Goal: Information Seeking & Learning: Learn about a topic

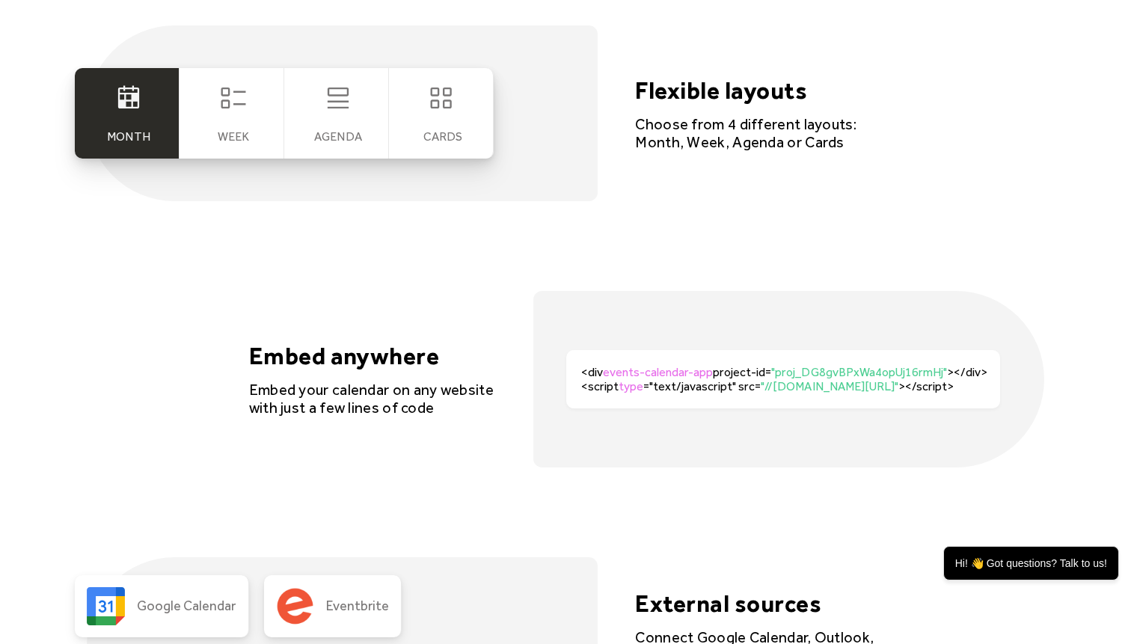
scroll to position [2918, 0]
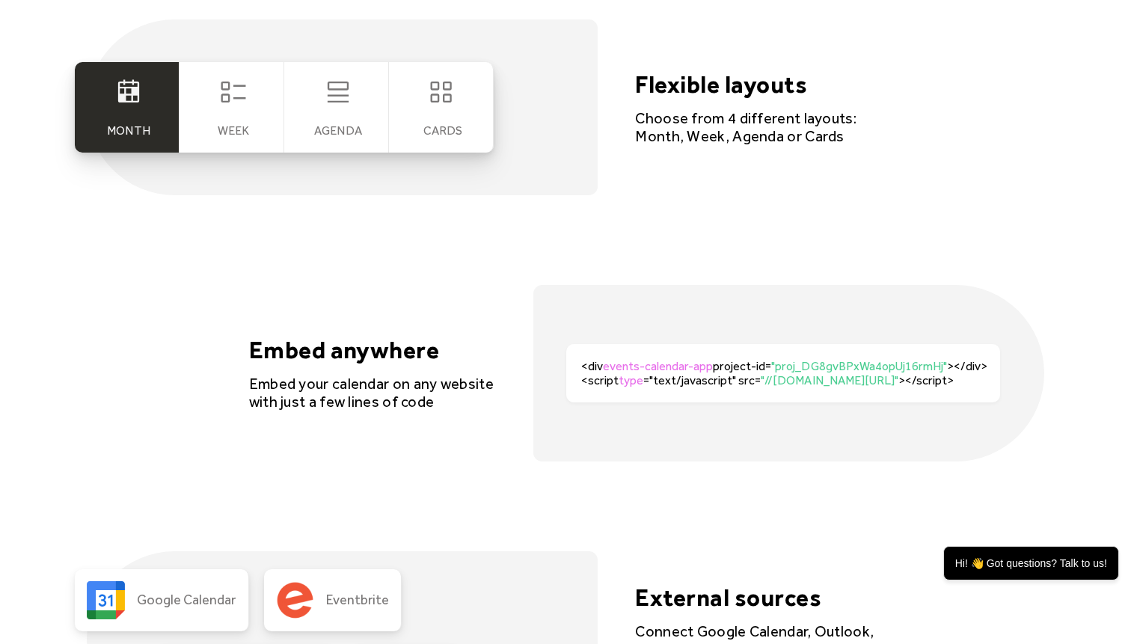
click at [237, 93] on icon at bounding box center [233, 92] width 30 height 30
click at [301, 114] on div "Agenda" at bounding box center [336, 107] width 105 height 90
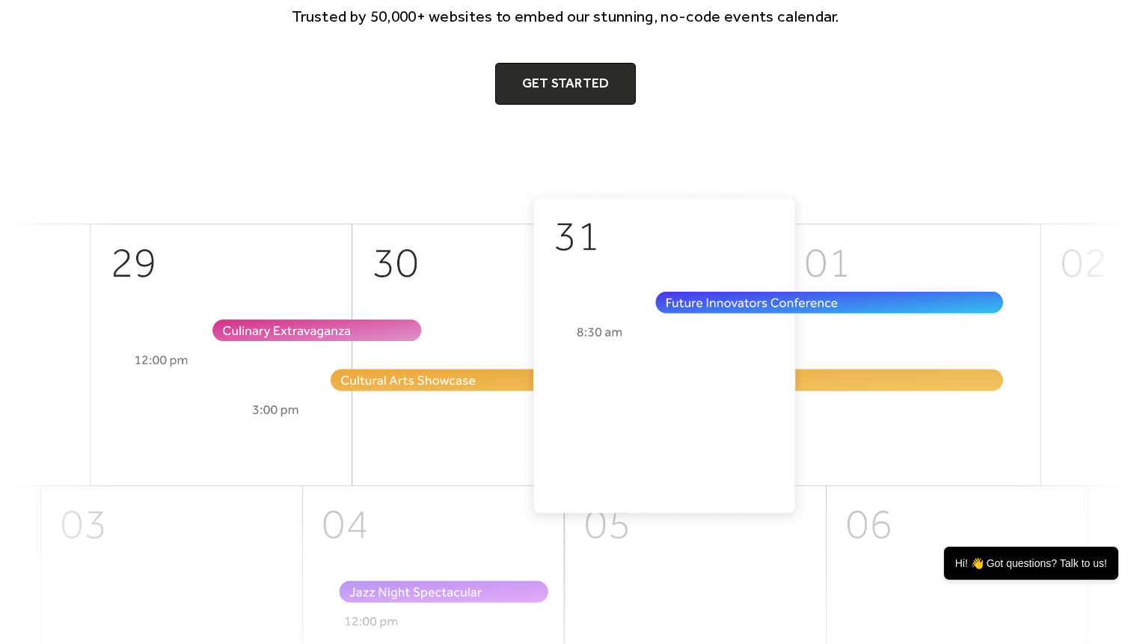
scroll to position [0, 0]
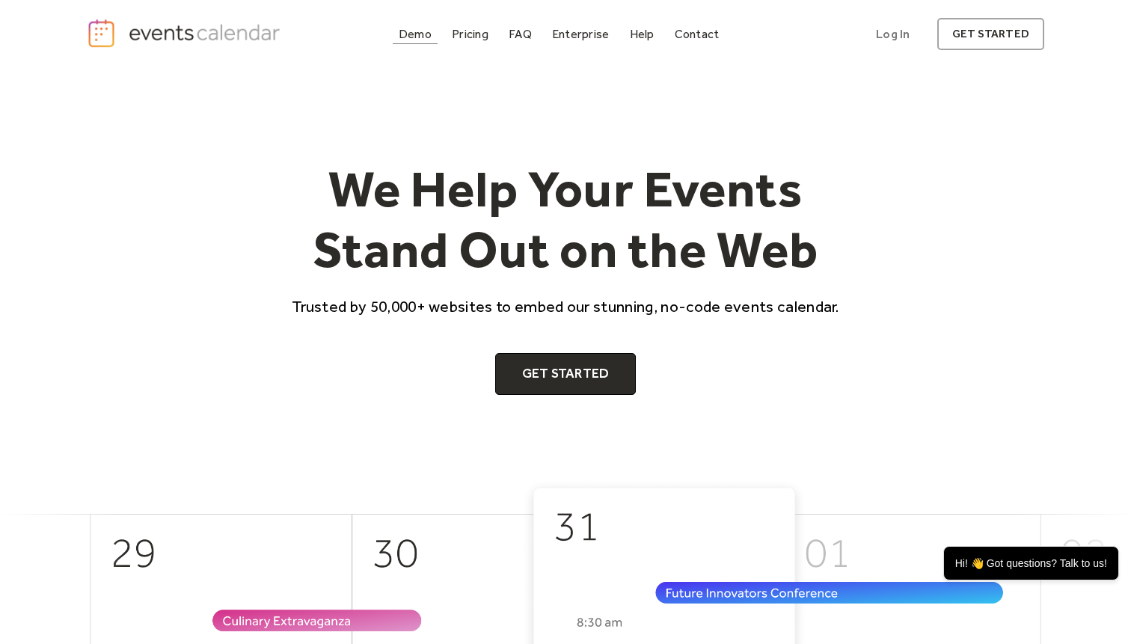
click at [425, 37] on div "Demo" at bounding box center [415, 34] width 33 height 8
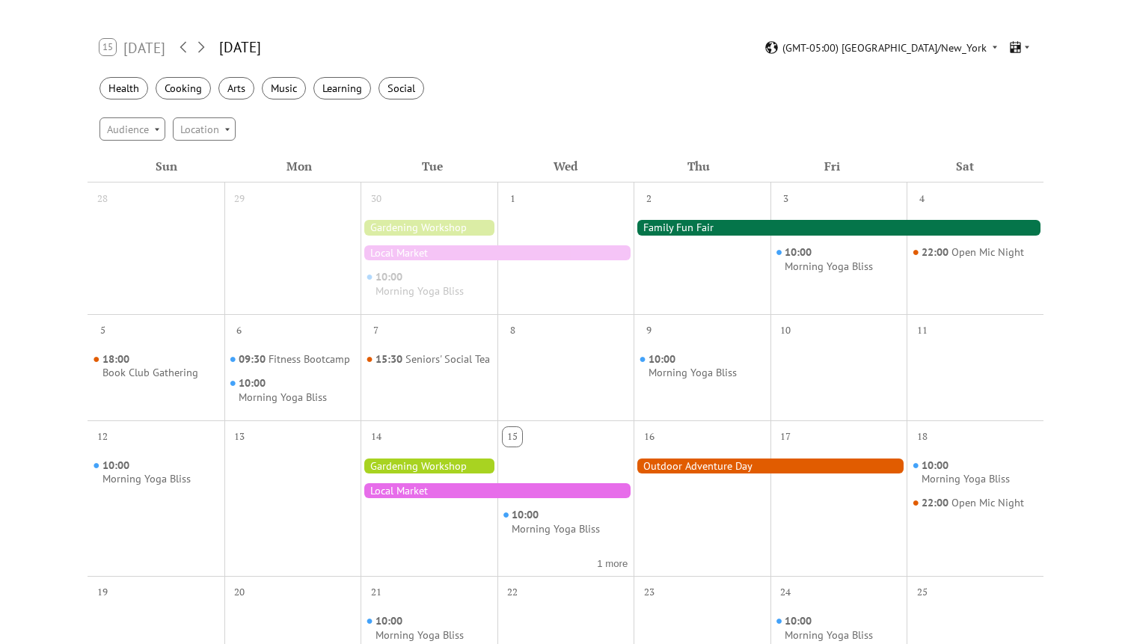
scroll to position [279, 0]
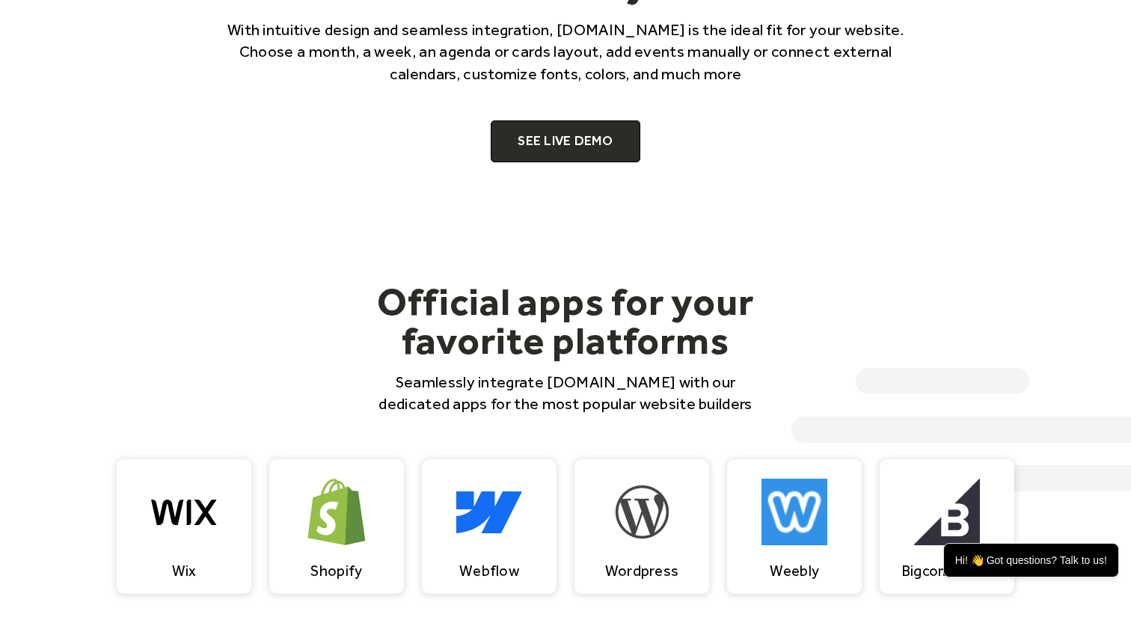
scroll to position [1158, 0]
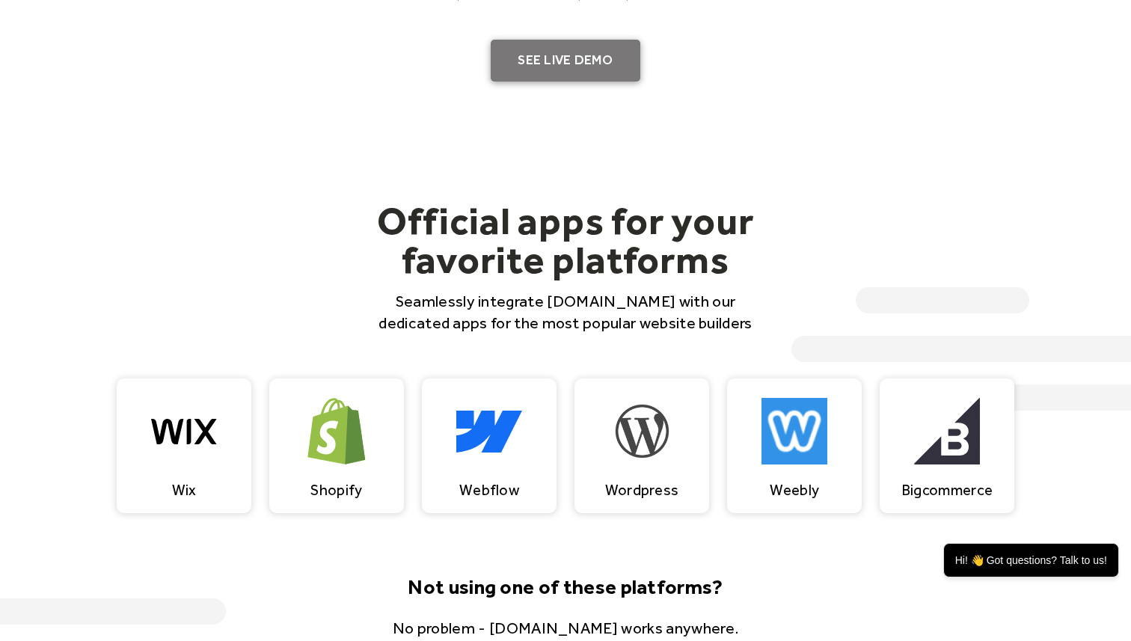
click at [568, 69] on link "SEE LIVE DEMO" at bounding box center [566, 61] width 150 height 42
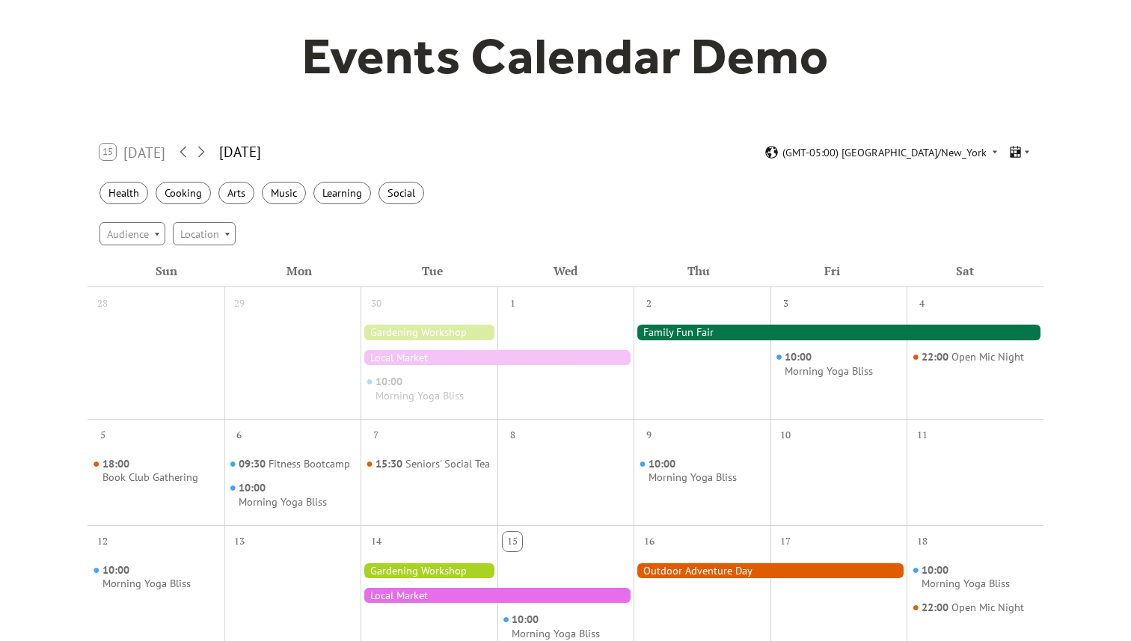
scroll to position [153, 0]
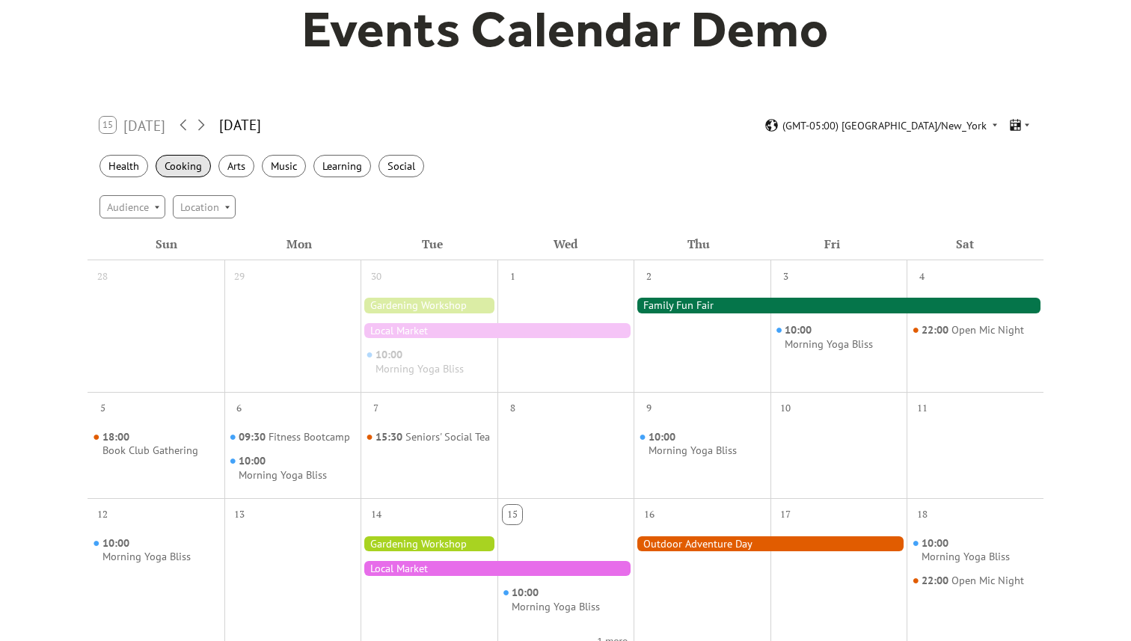
click at [165, 167] on div "Cooking" at bounding box center [183, 166] width 55 height 23
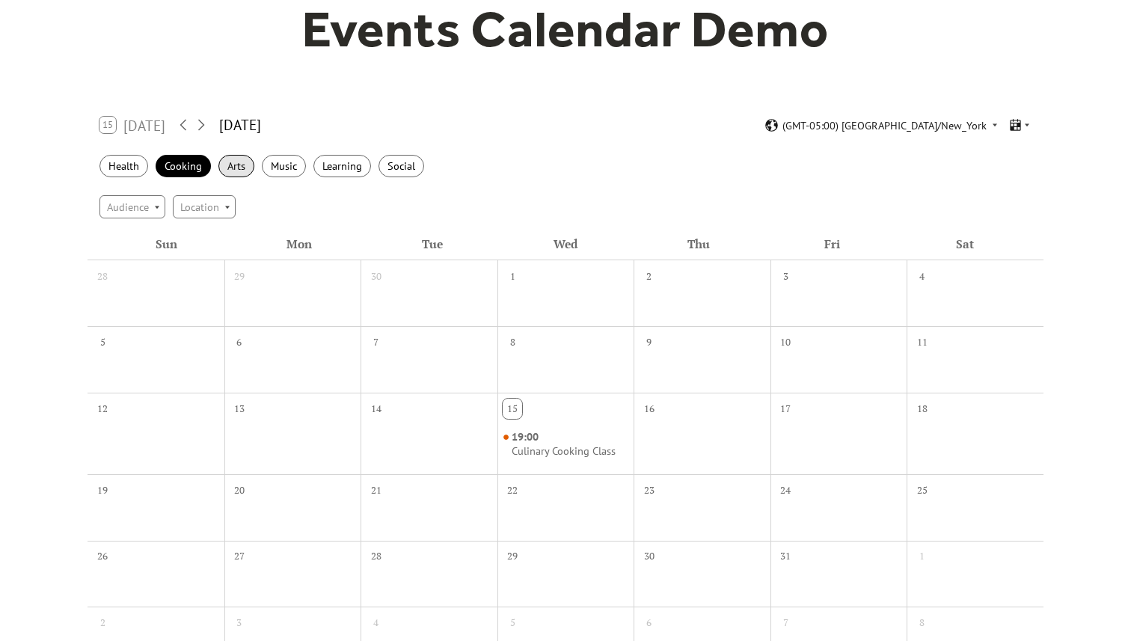
click at [239, 170] on div "Arts" at bounding box center [236, 166] width 36 height 23
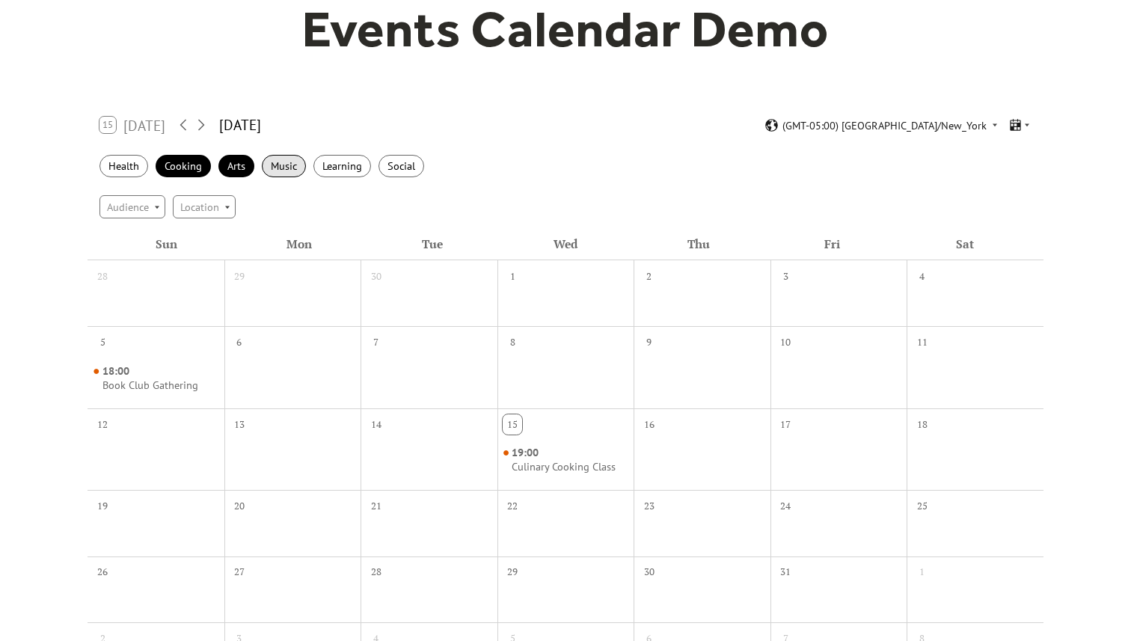
click at [283, 165] on div "Music" at bounding box center [284, 166] width 44 height 23
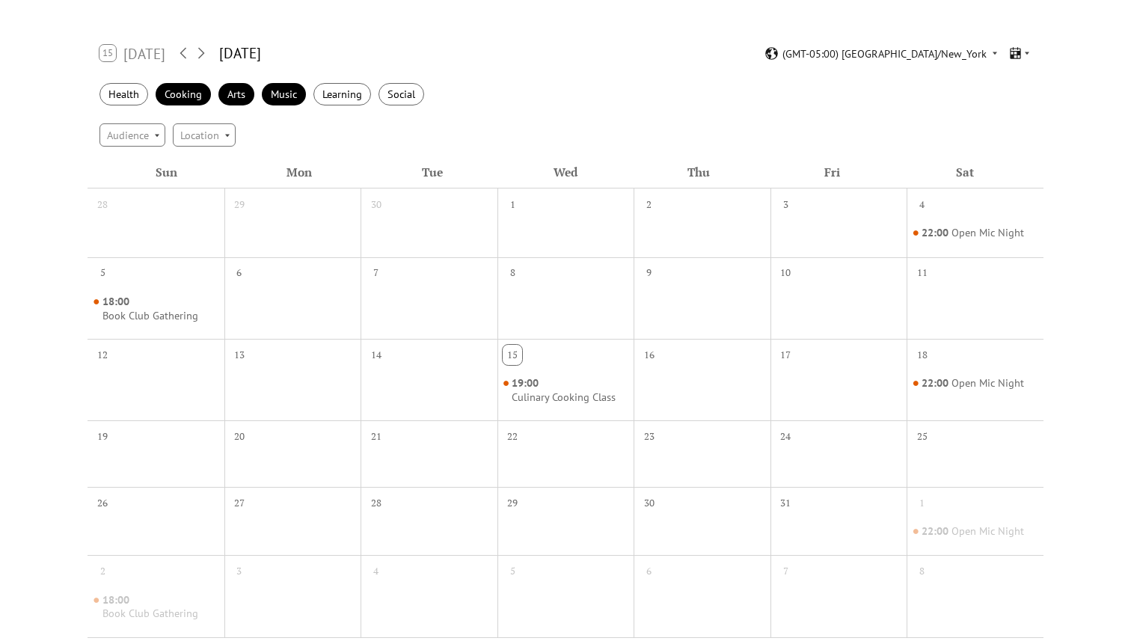
scroll to position [236, 0]
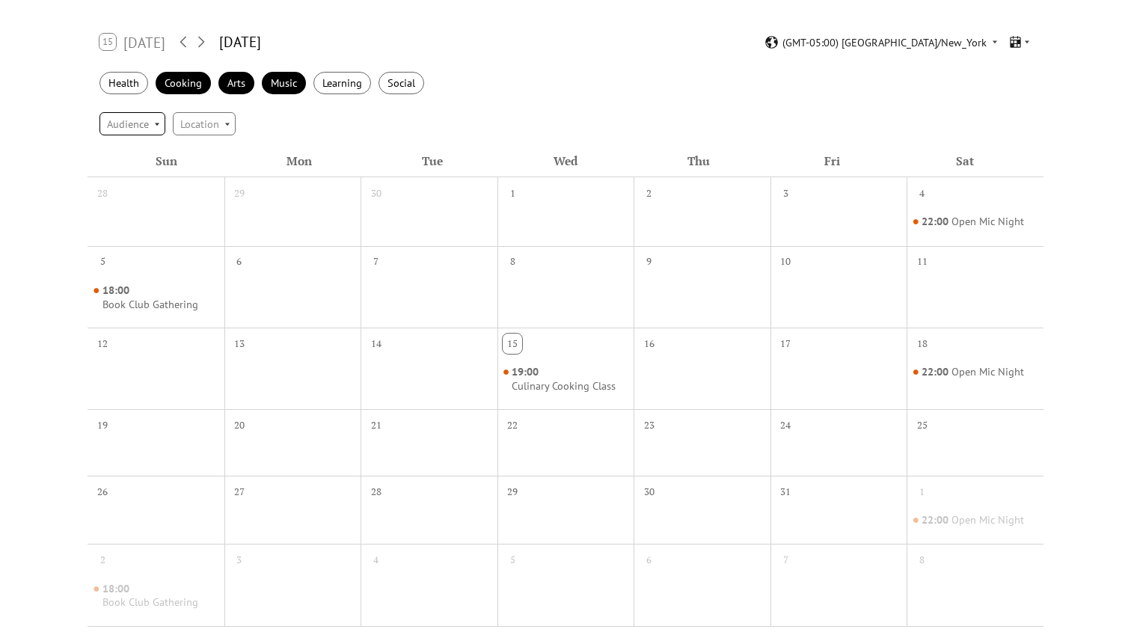
click at [159, 134] on div "Audience" at bounding box center [132, 123] width 66 height 22
click at [330, 126] on div "Audience Location" at bounding box center [565, 123] width 956 height 40
click at [188, 81] on div "Cooking" at bounding box center [183, 83] width 55 height 23
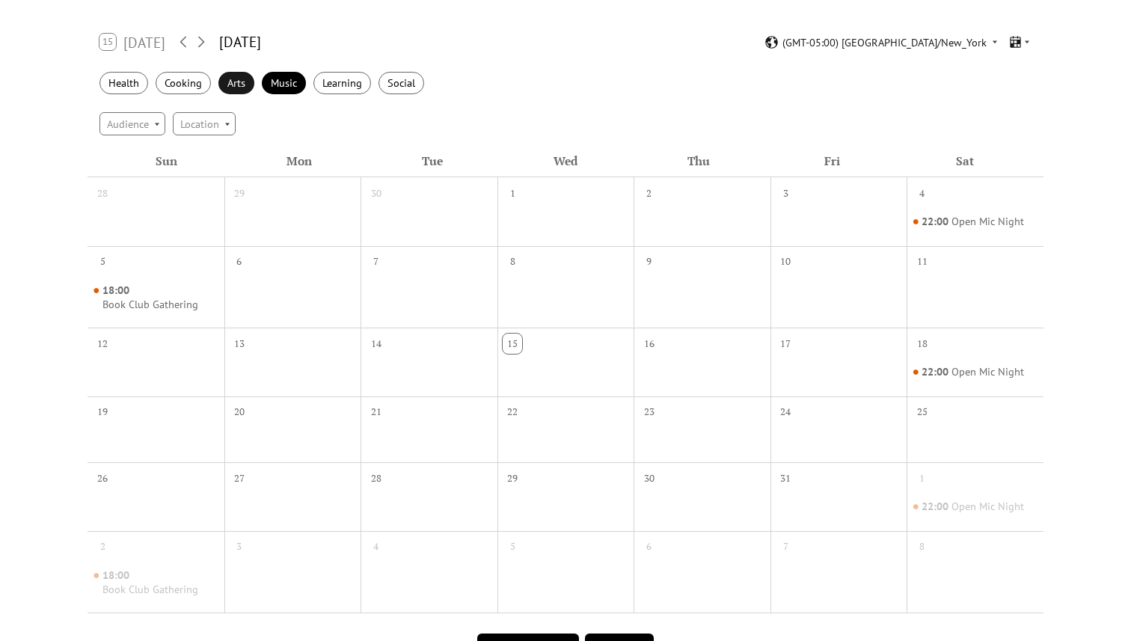
click at [250, 87] on div "Arts" at bounding box center [236, 83] width 36 height 23
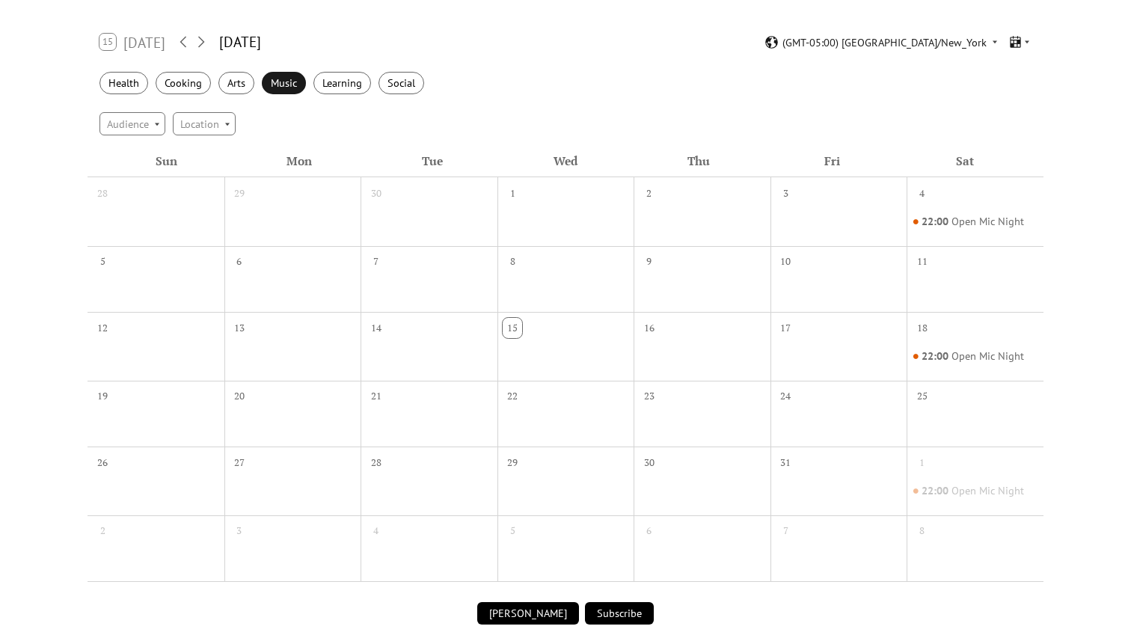
click at [281, 83] on div "Music" at bounding box center [284, 83] width 44 height 23
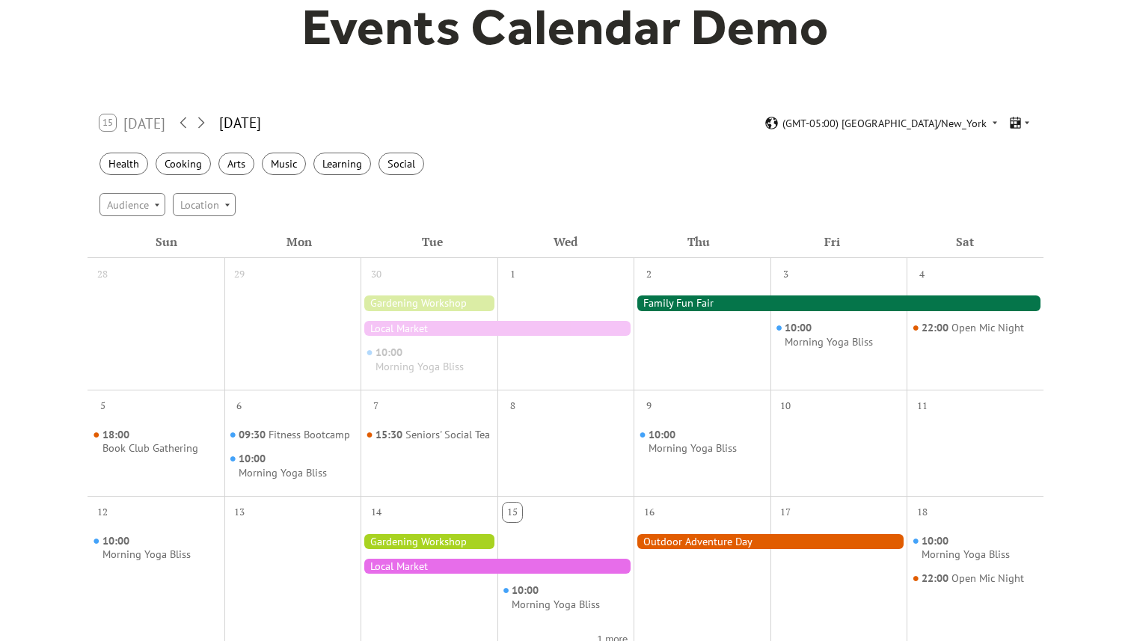
scroll to position [96, 0]
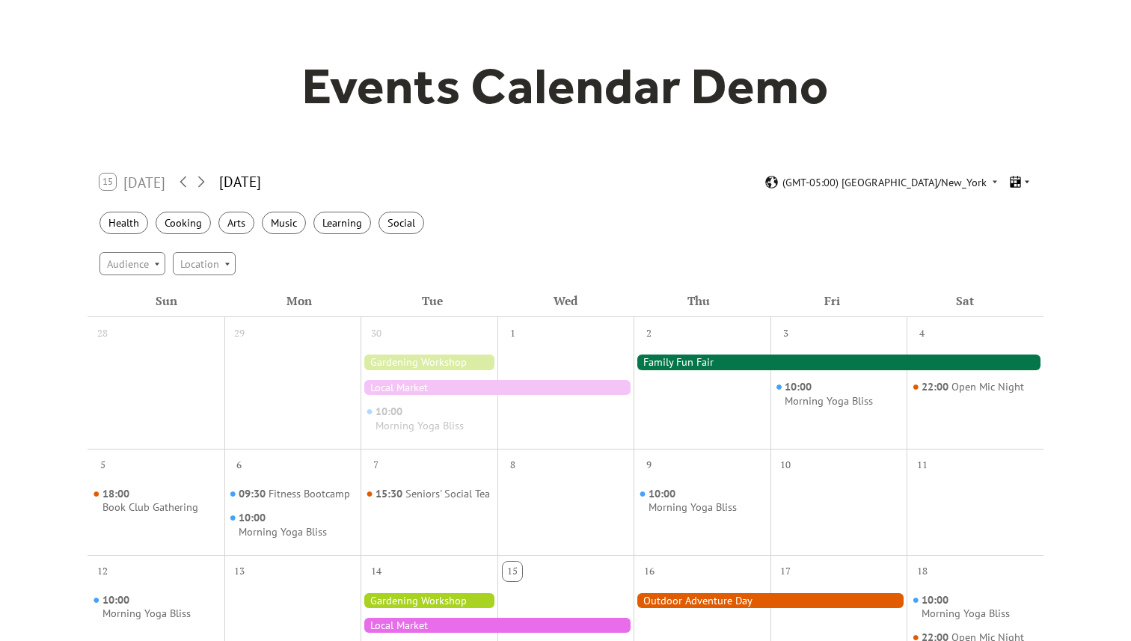
click at [1015, 182] on icon at bounding box center [1014, 182] width 10 height 12
click at [1002, 227] on span "Cards" at bounding box center [997, 223] width 25 height 16
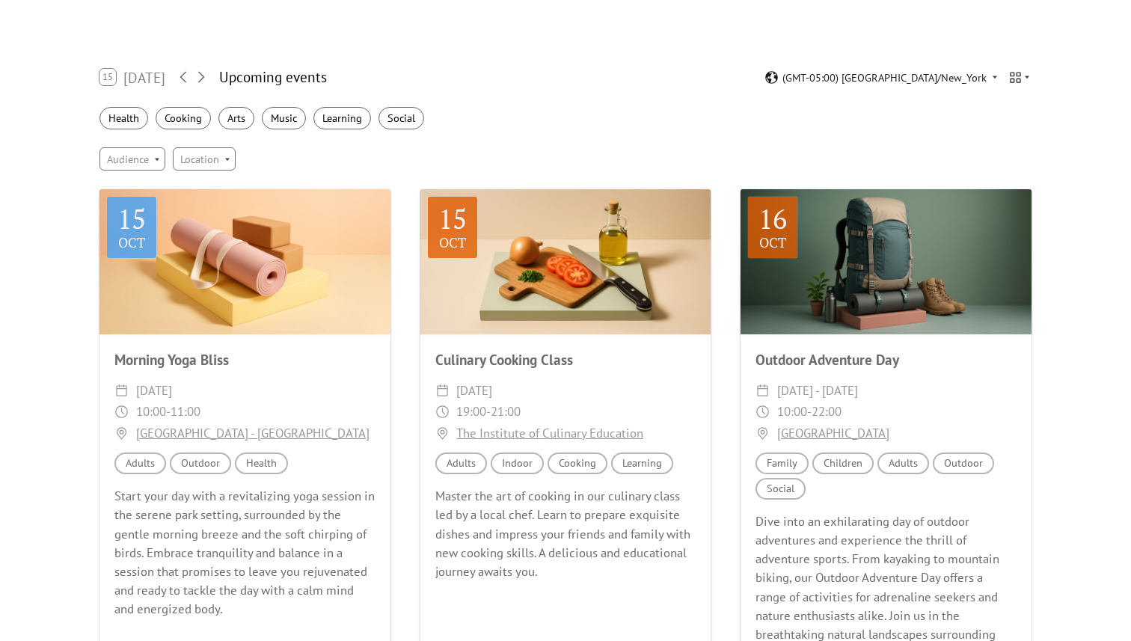
scroll to position [183, 0]
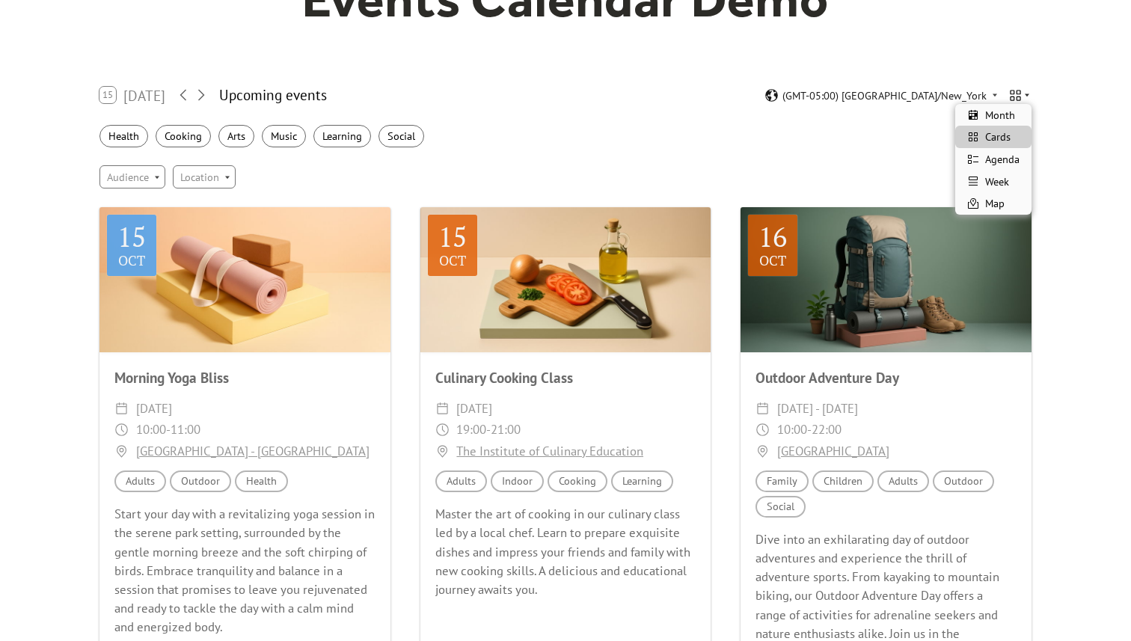
click at [1017, 97] on icon at bounding box center [1015, 95] width 14 height 14
click at [1012, 162] on span "Agenda" at bounding box center [1002, 159] width 34 height 16
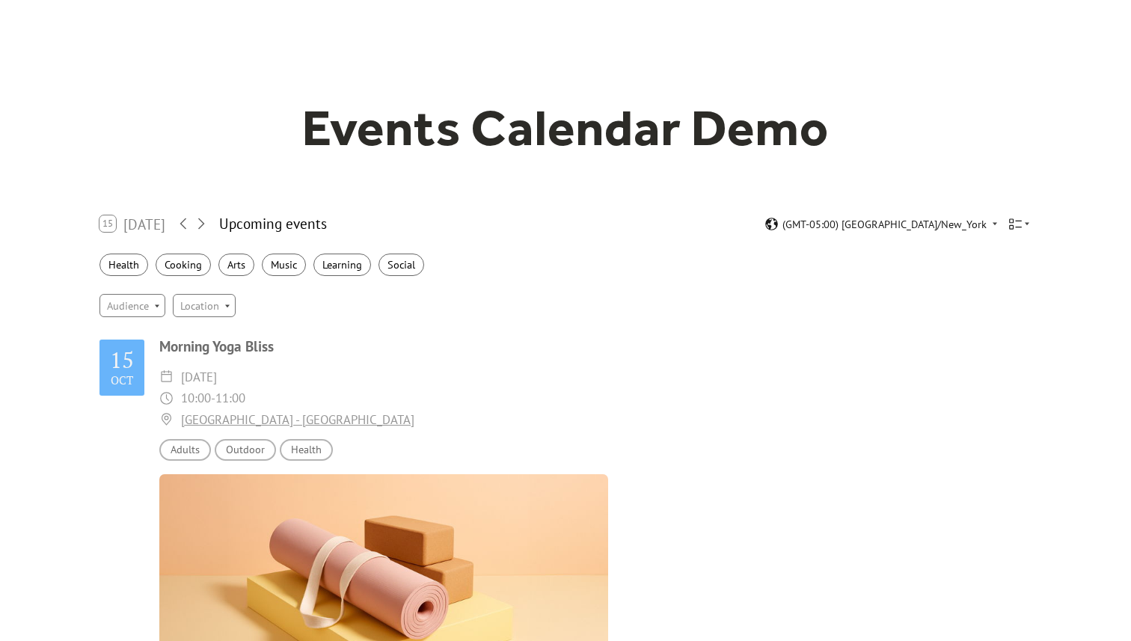
scroll to position [0, 0]
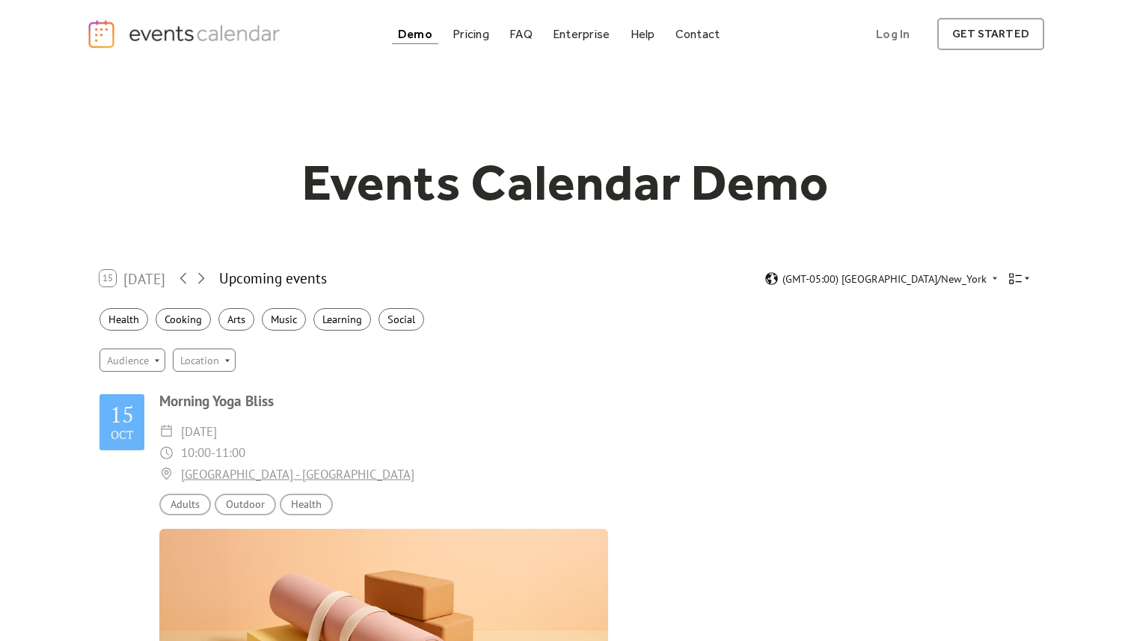
click at [1026, 277] on icon at bounding box center [1026, 278] width 4 height 3
click at [998, 362] on span "Week" at bounding box center [997, 365] width 24 height 16
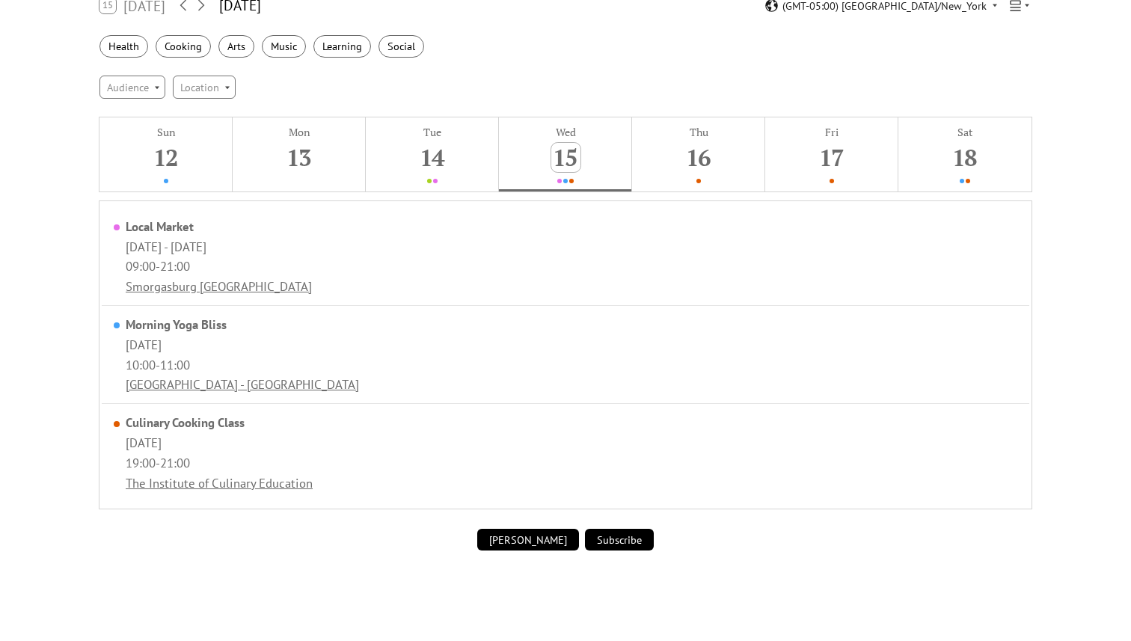
scroll to position [248, 0]
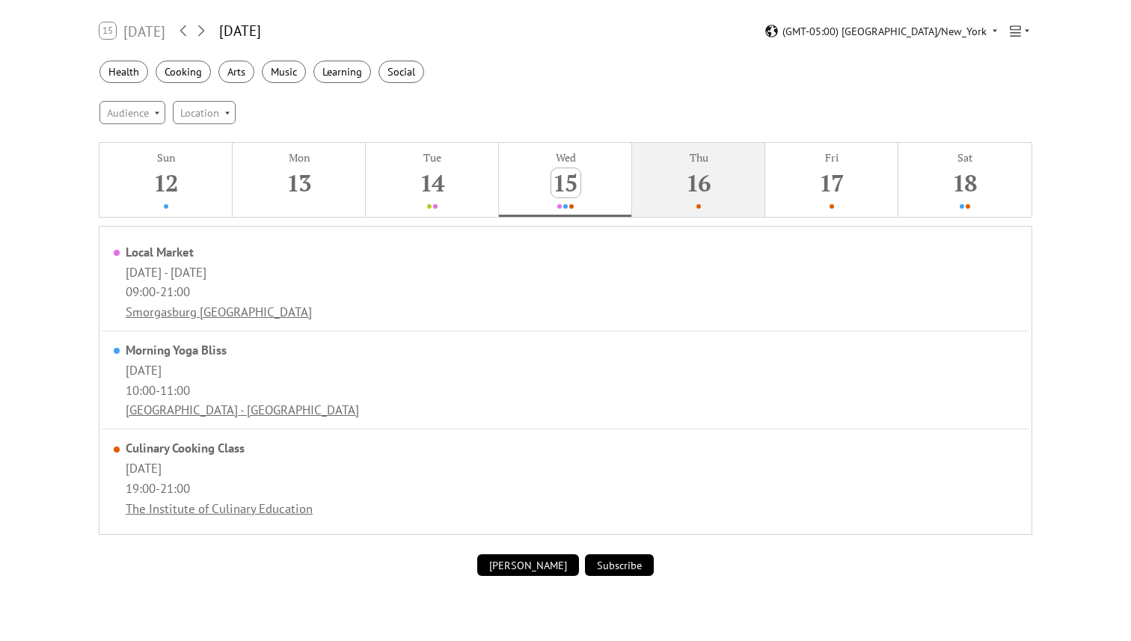
click at [686, 183] on div "16" at bounding box center [698, 182] width 29 height 29
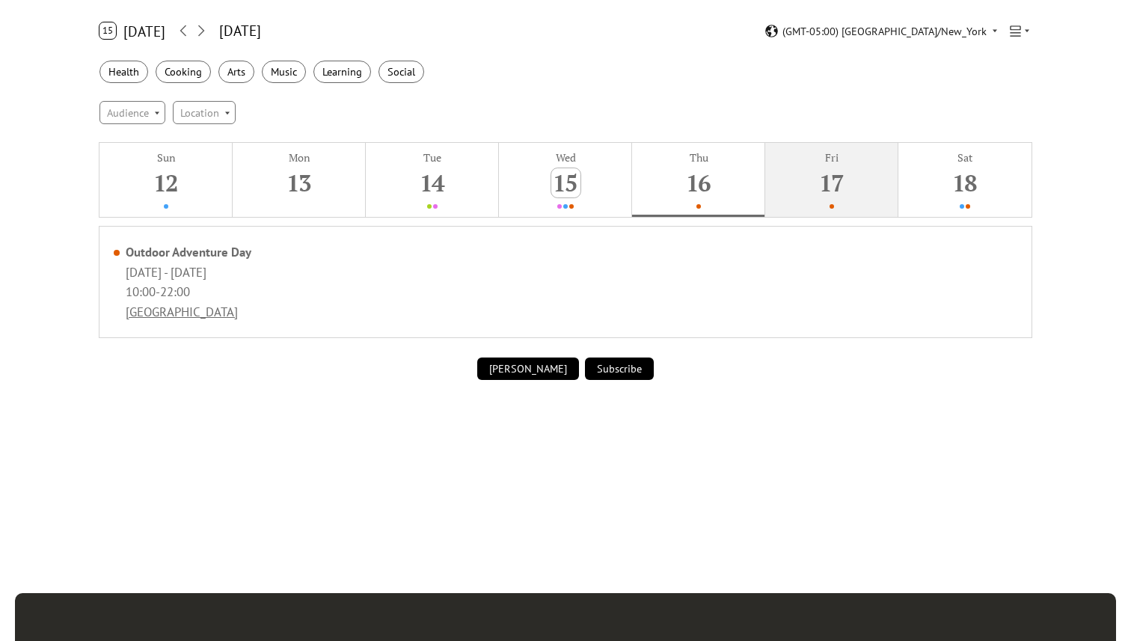
click at [812, 190] on button "Fri 17" at bounding box center [831, 180] width 133 height 74
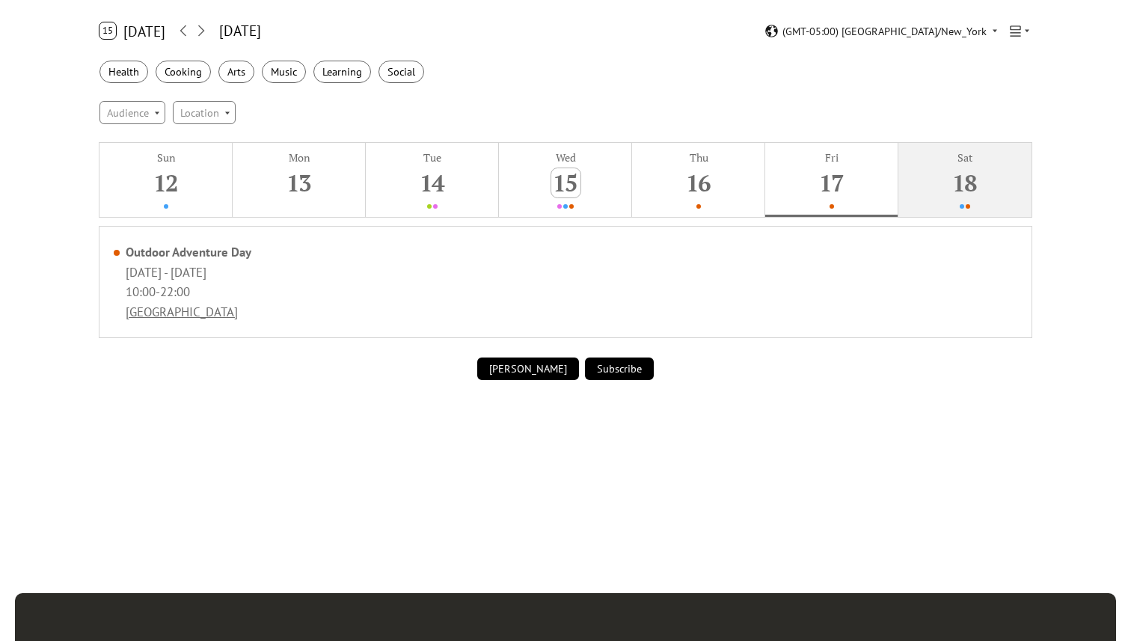
click at [951, 185] on div "18" at bounding box center [964, 182] width 29 height 29
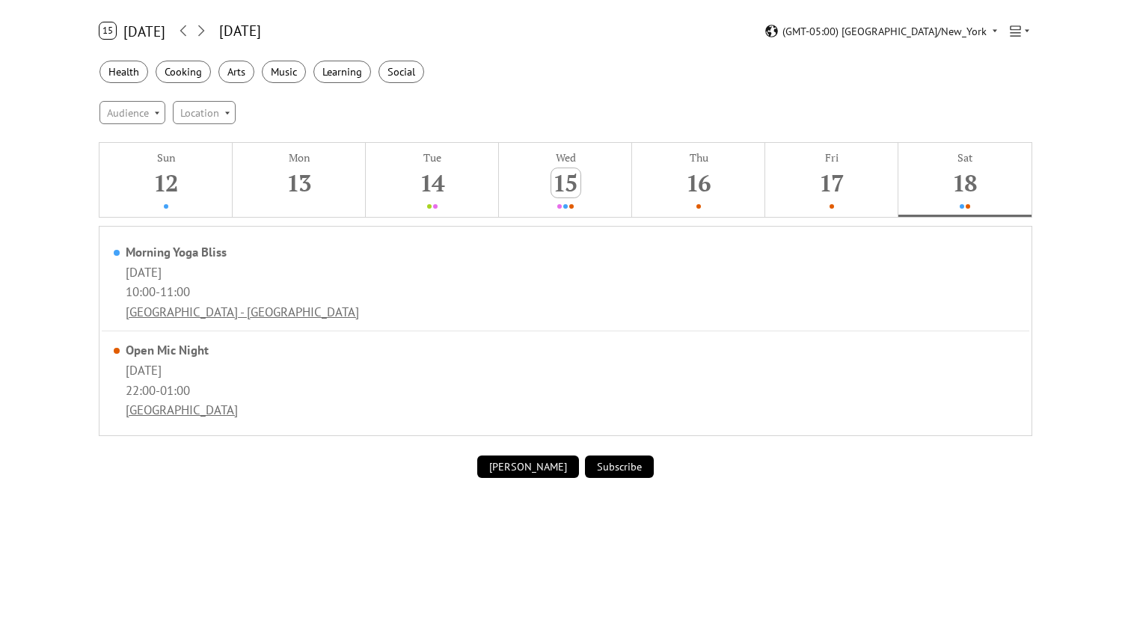
click at [727, 98] on div "Audience Location" at bounding box center [565, 112] width 956 height 40
click at [1011, 25] on icon at bounding box center [1014, 30] width 10 height 10
click at [986, 140] on span "Map" at bounding box center [994, 139] width 19 height 16
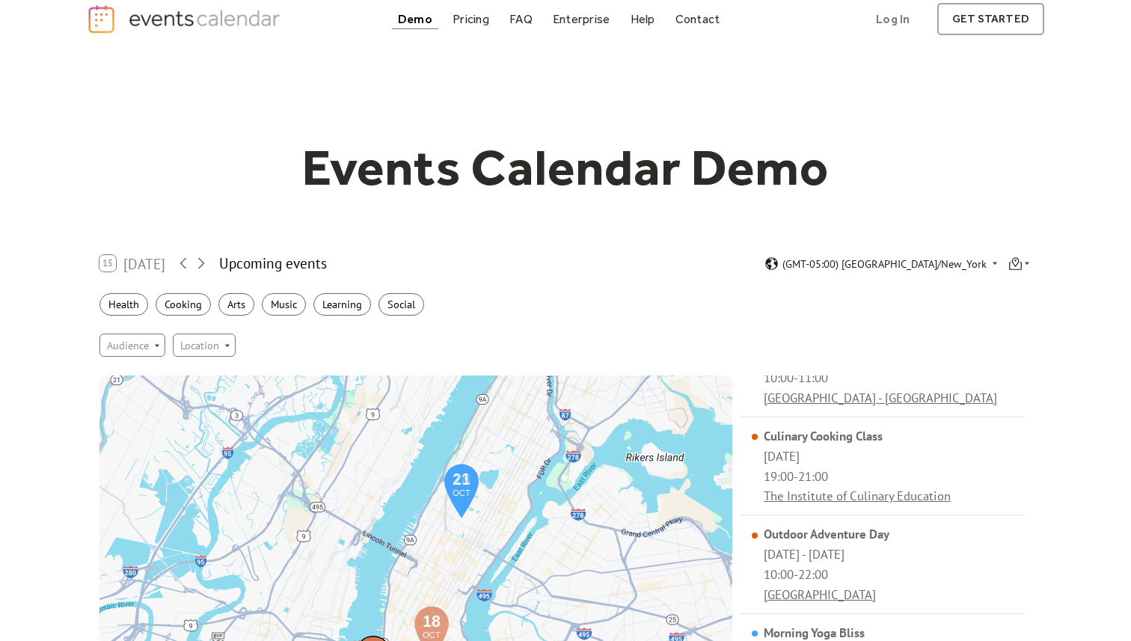
scroll to position [0, 0]
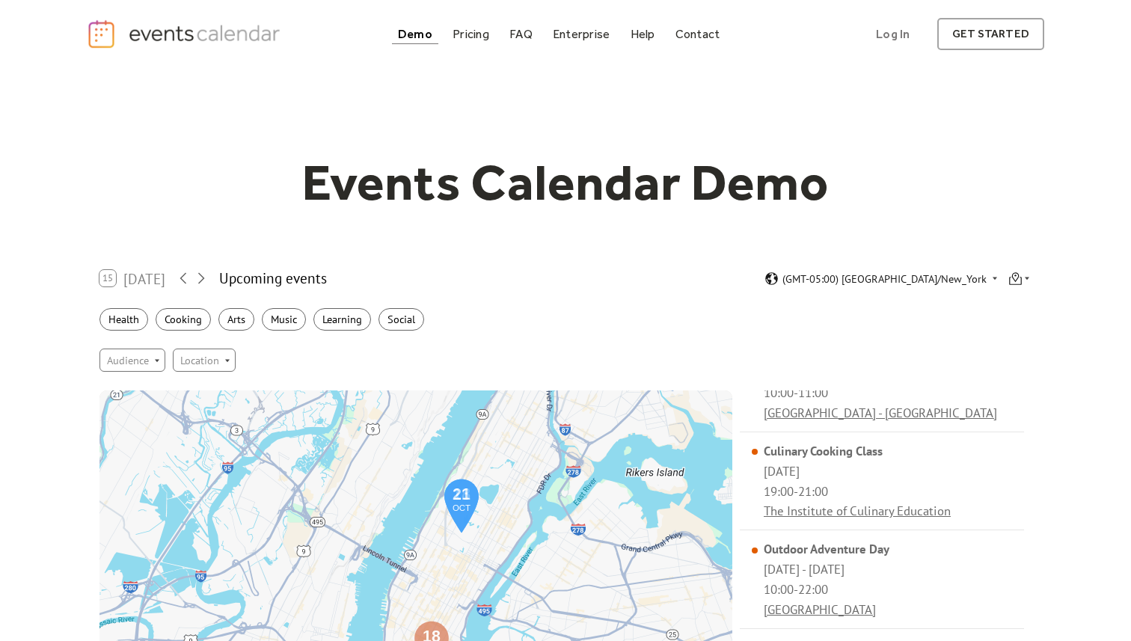
click at [423, 142] on div "Events Calendar Demo Loading the Events Calendar..." at bounding box center [565, 558] width 957 height 980
click at [469, 38] on div "Pricing" at bounding box center [470, 34] width 37 height 8
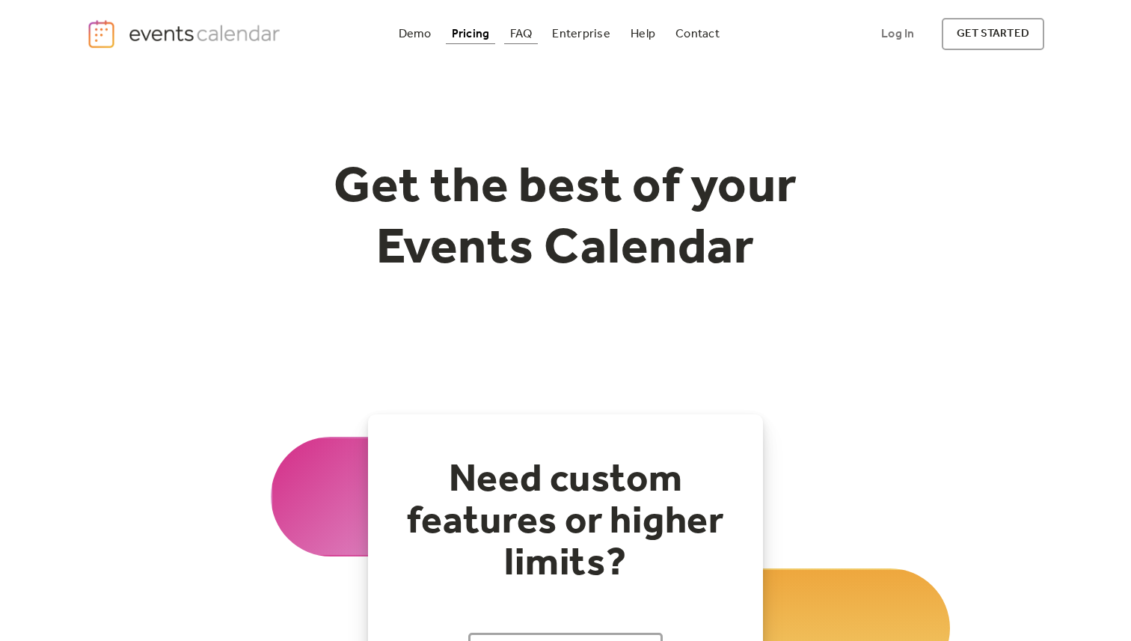
click at [518, 38] on div "FAQ" at bounding box center [521, 34] width 22 height 8
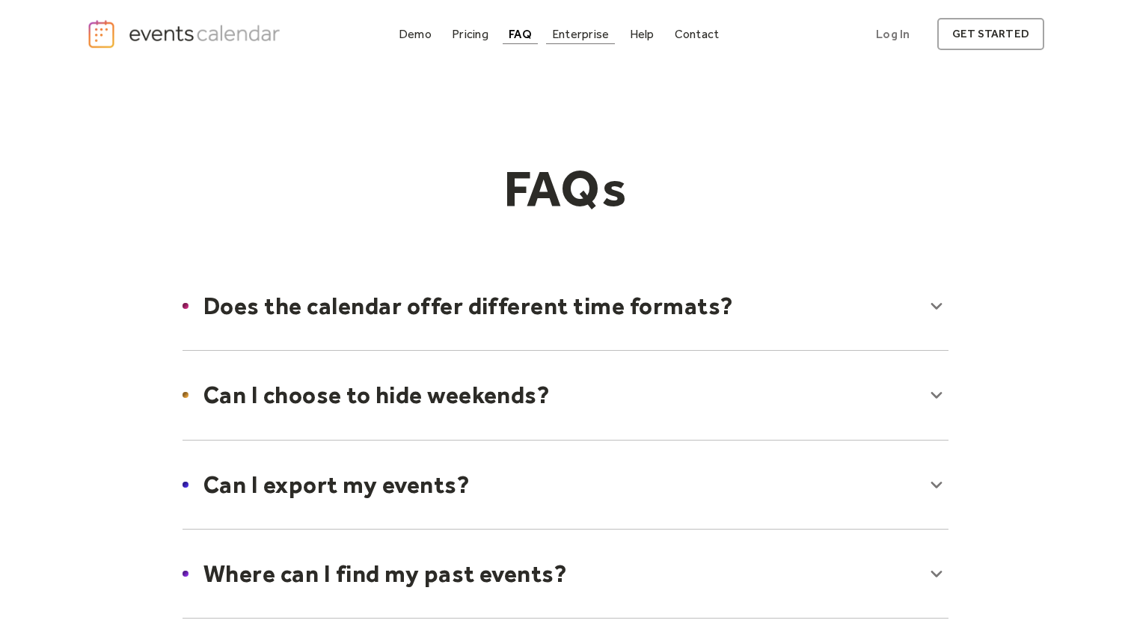
click at [562, 37] on div "Enterprise" at bounding box center [580, 34] width 57 height 8
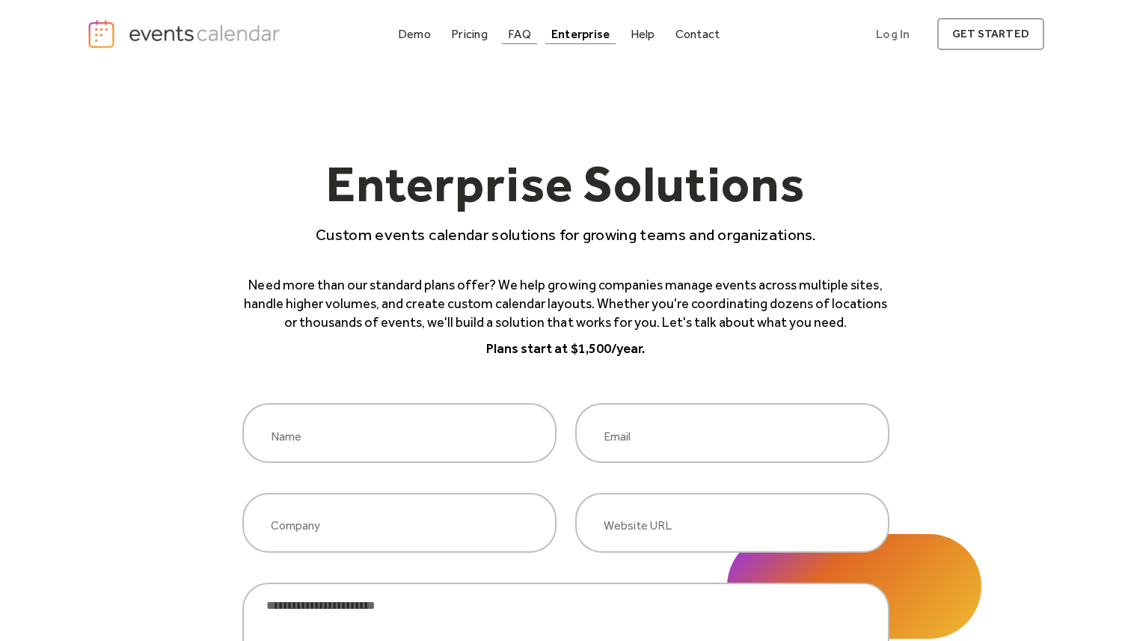
click at [520, 37] on div "FAQ" at bounding box center [519, 34] width 23 height 8
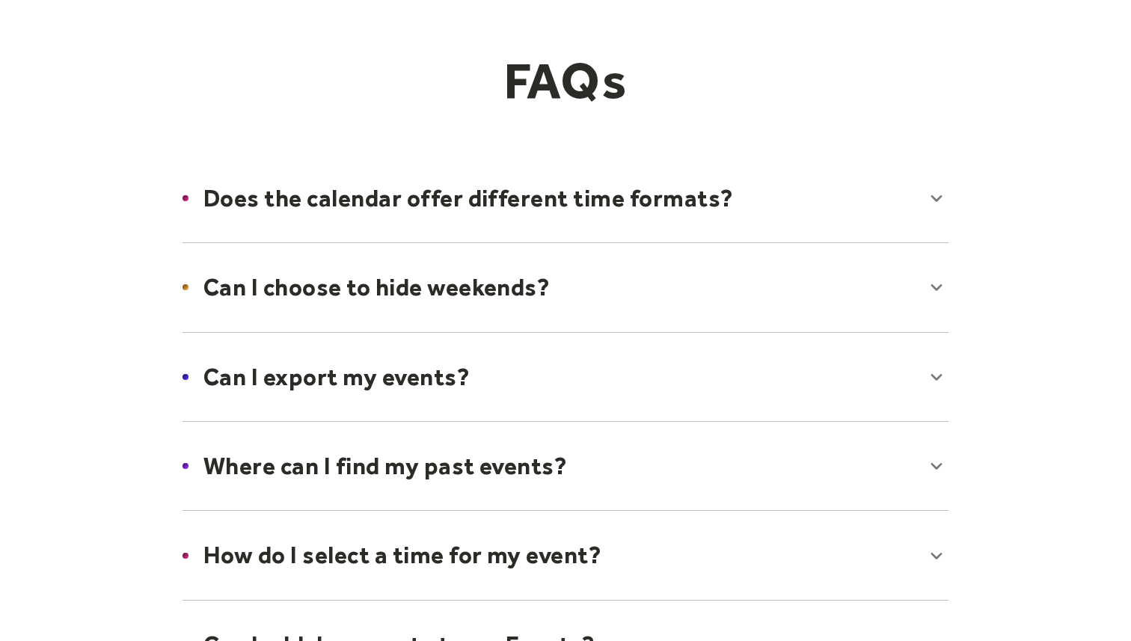
scroll to position [146, 0]
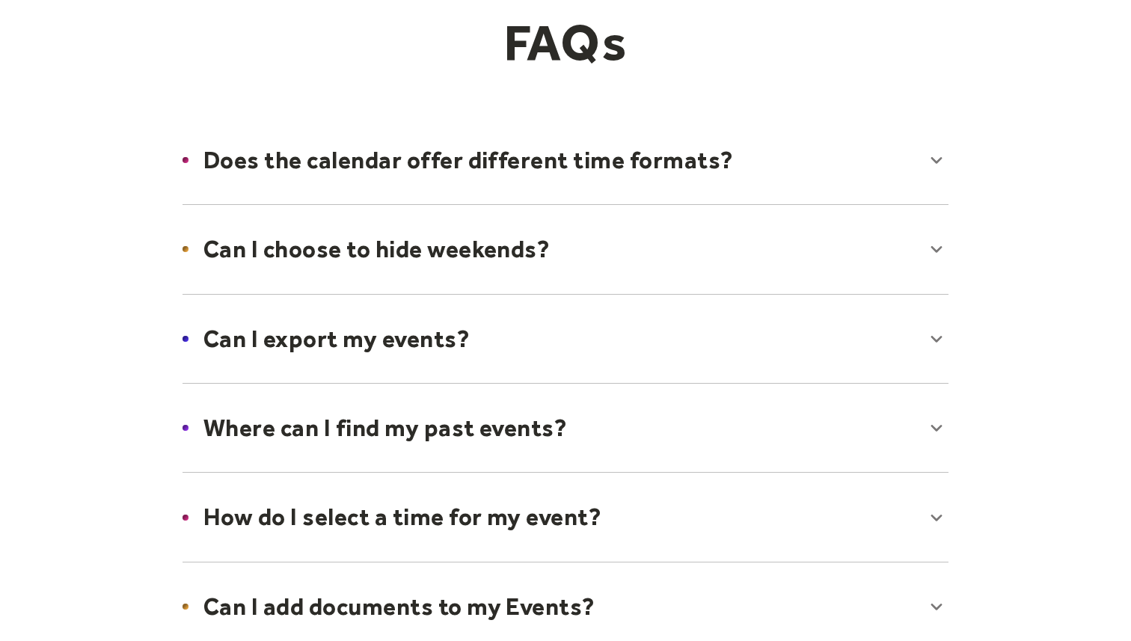
click at [524, 180] on div at bounding box center [565, 159] width 796 height 91
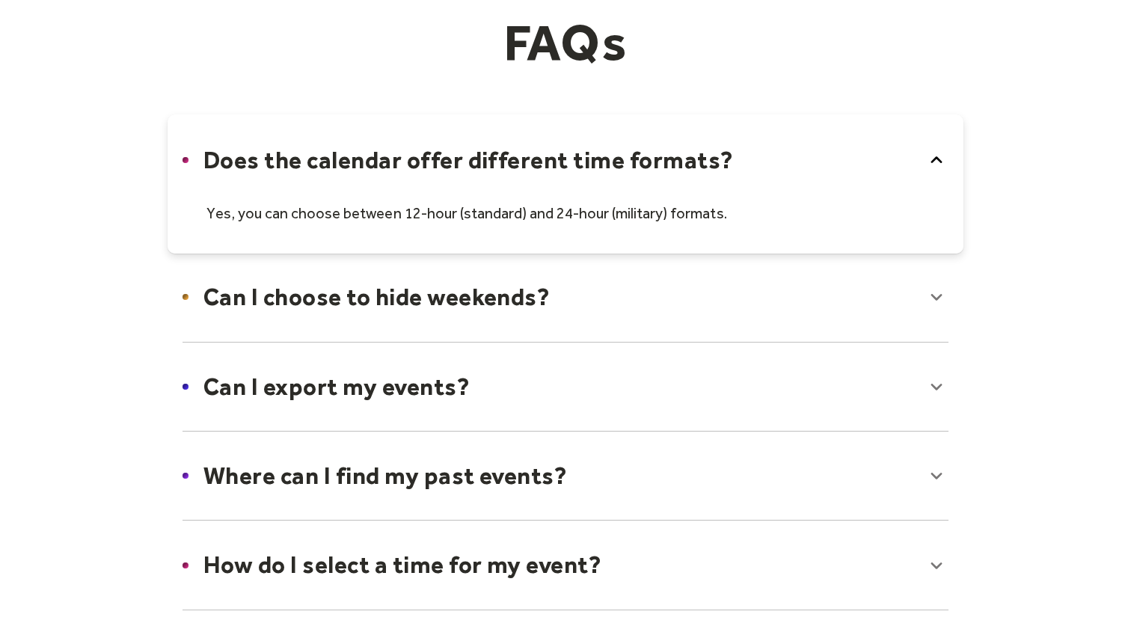
click at [526, 175] on div at bounding box center [565, 183] width 796 height 139
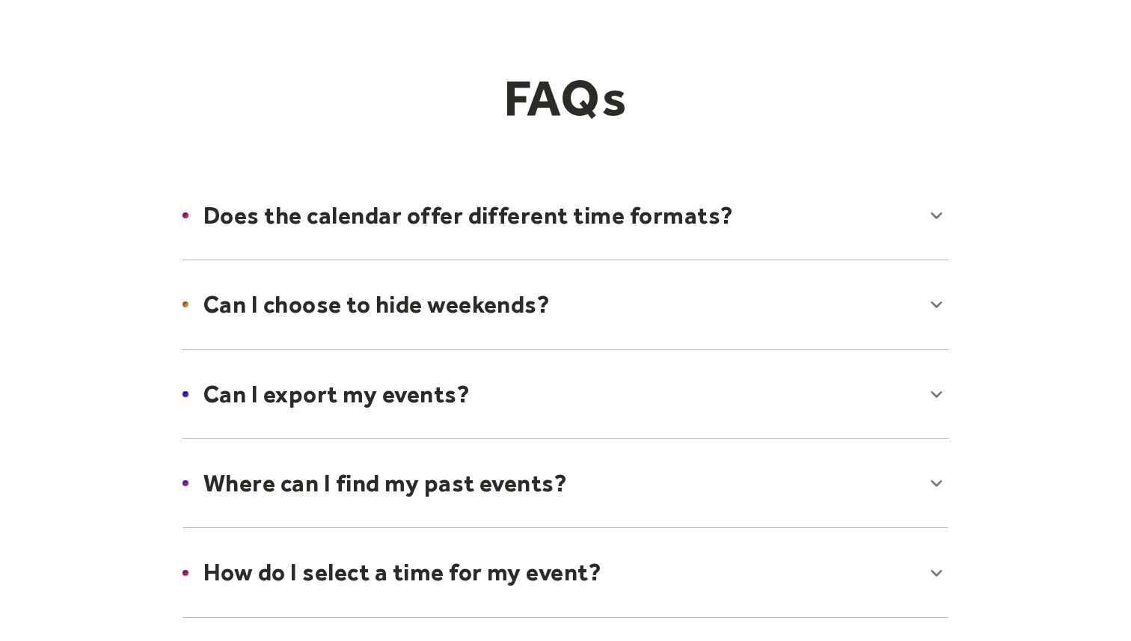
scroll to position [0, 0]
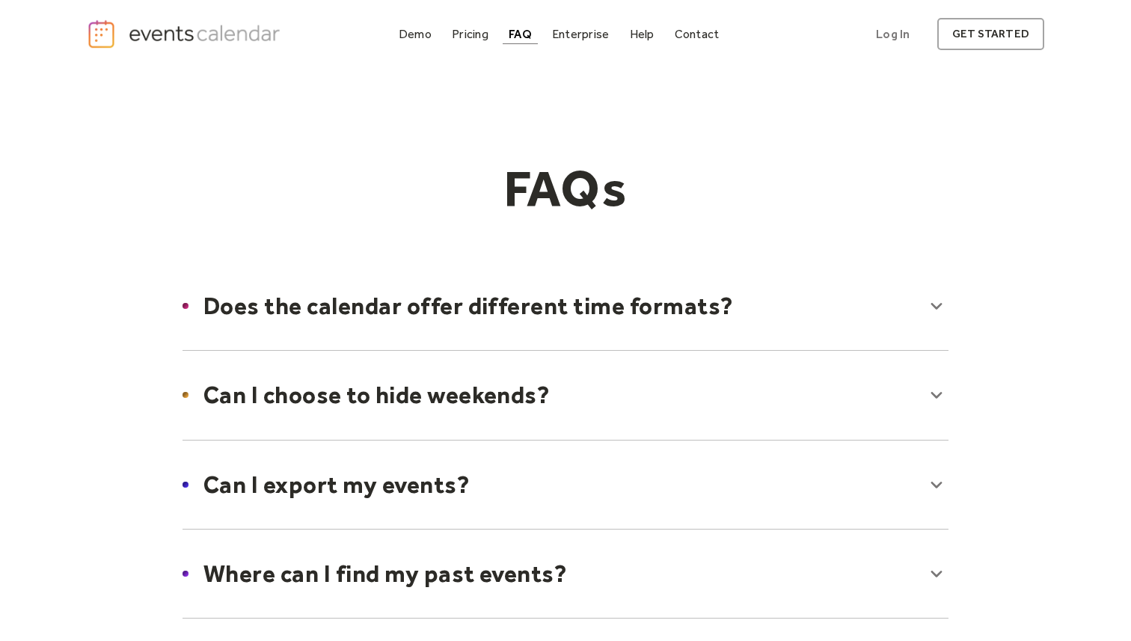
click at [208, 39] on img "home" at bounding box center [185, 34] width 197 height 31
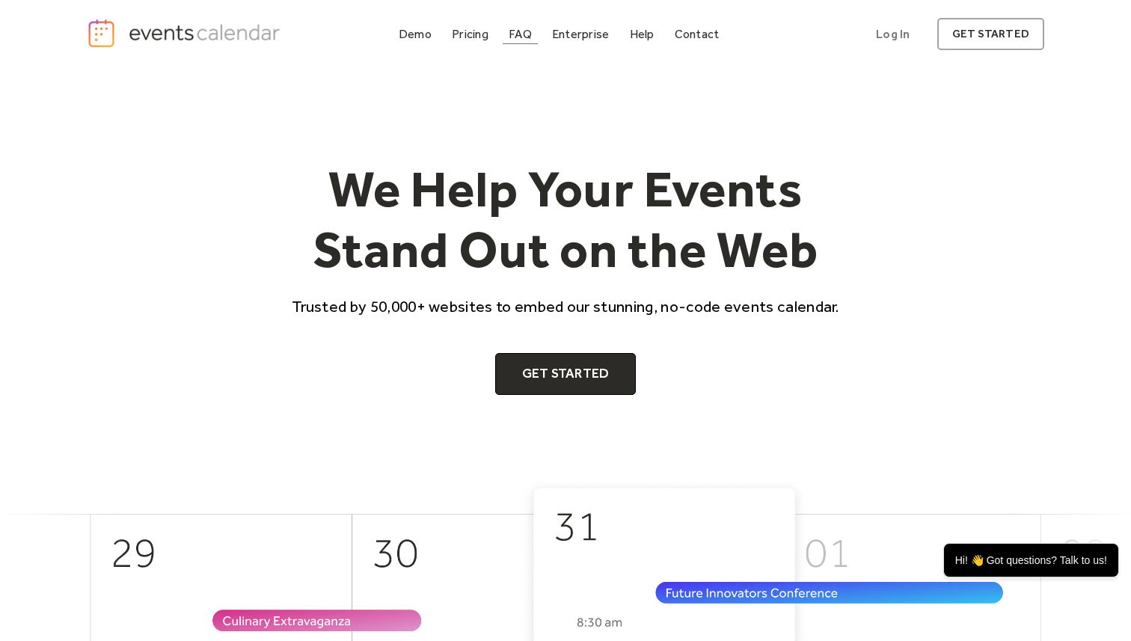
click at [518, 37] on div "FAQ" at bounding box center [519, 34] width 23 height 8
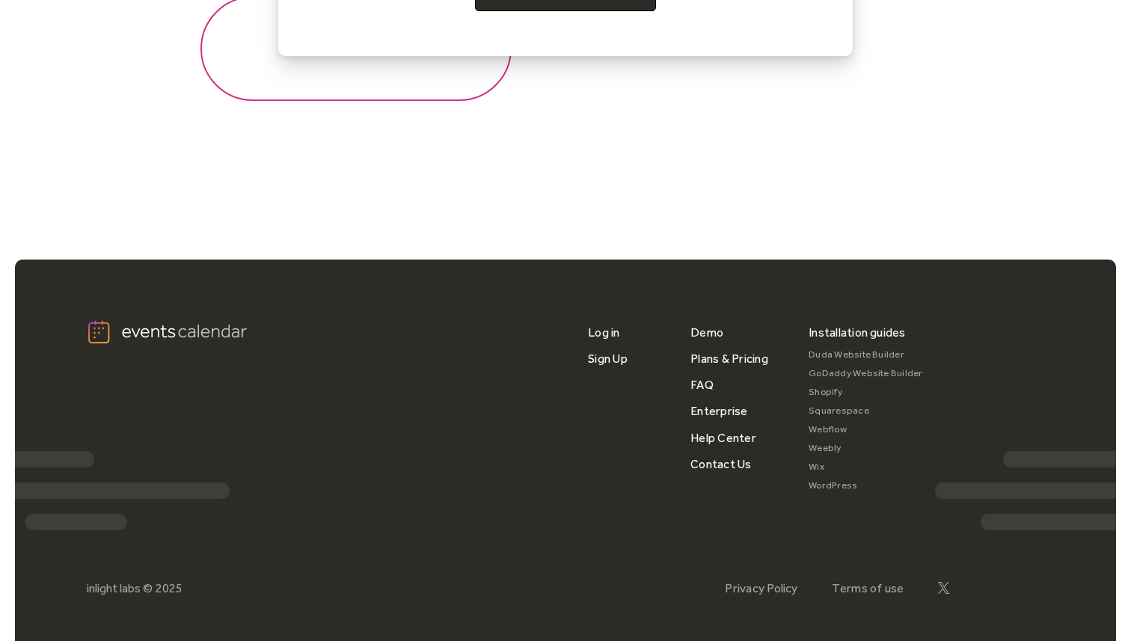
scroll to position [1934, 0]
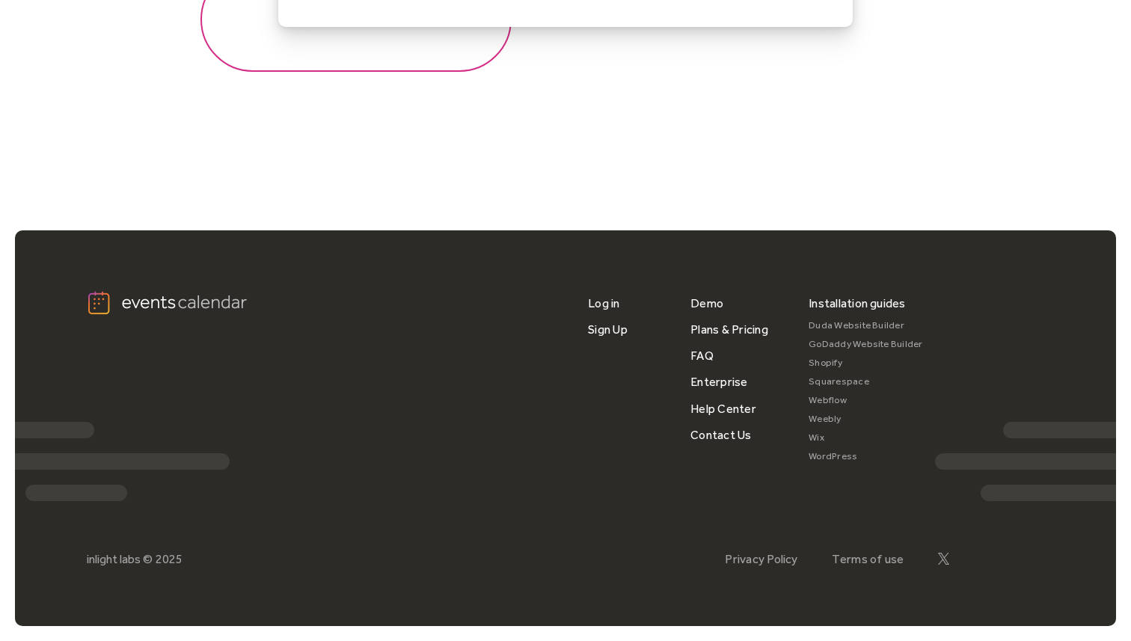
click at [820, 401] on link "Webflow" at bounding box center [865, 400] width 114 height 19
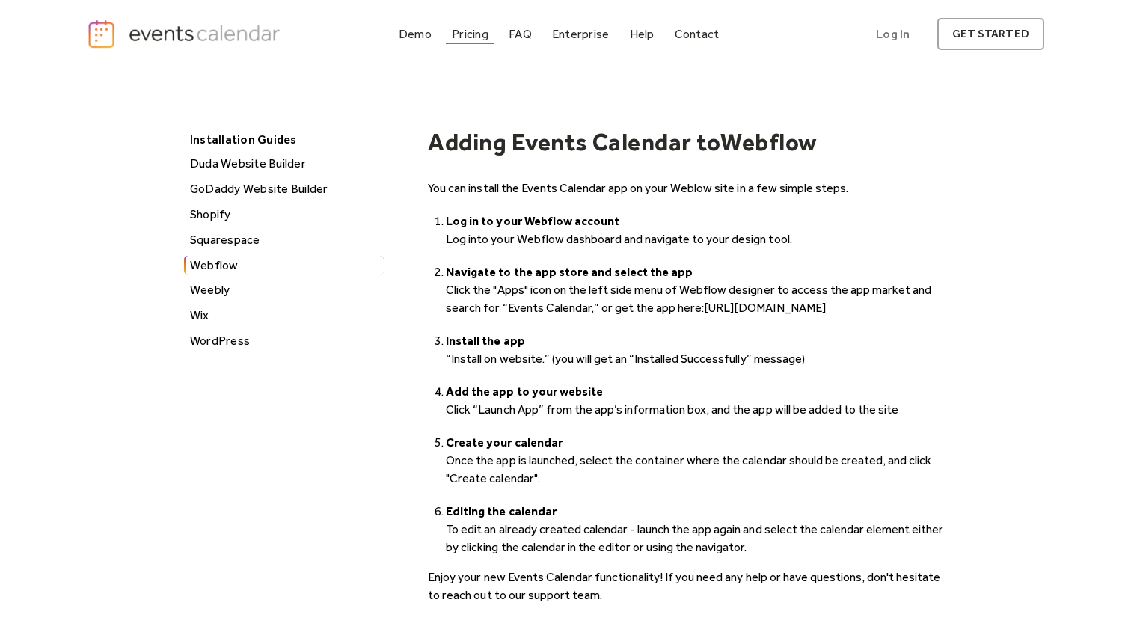
click at [473, 38] on div "Pricing" at bounding box center [470, 34] width 37 height 8
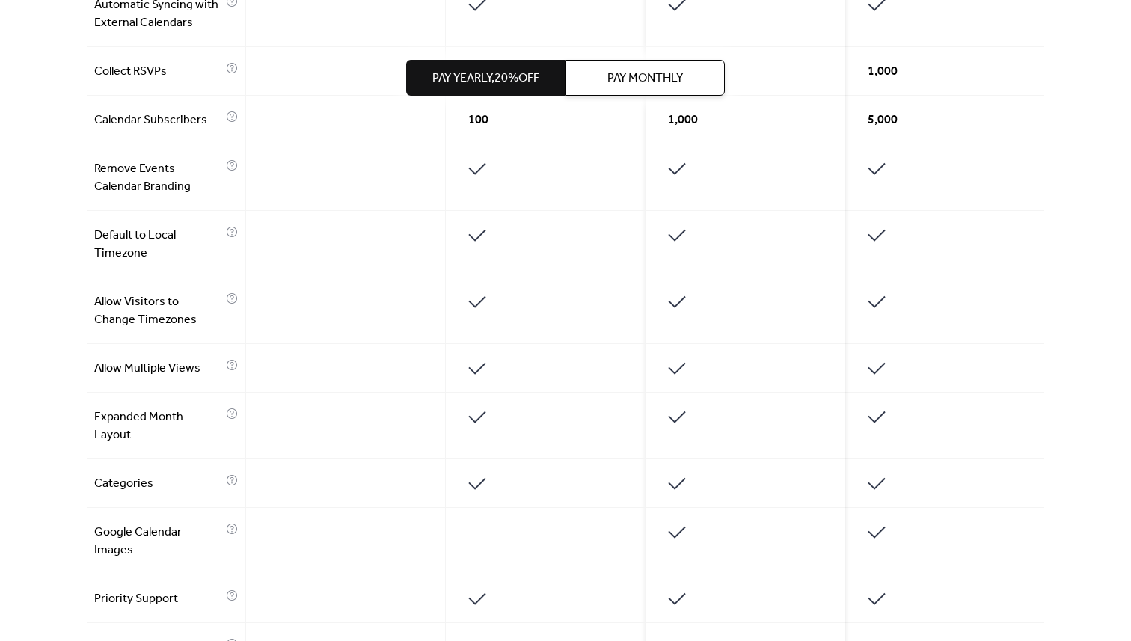
scroll to position [829, 0]
